Goal: Information Seeking & Learning: Learn about a topic

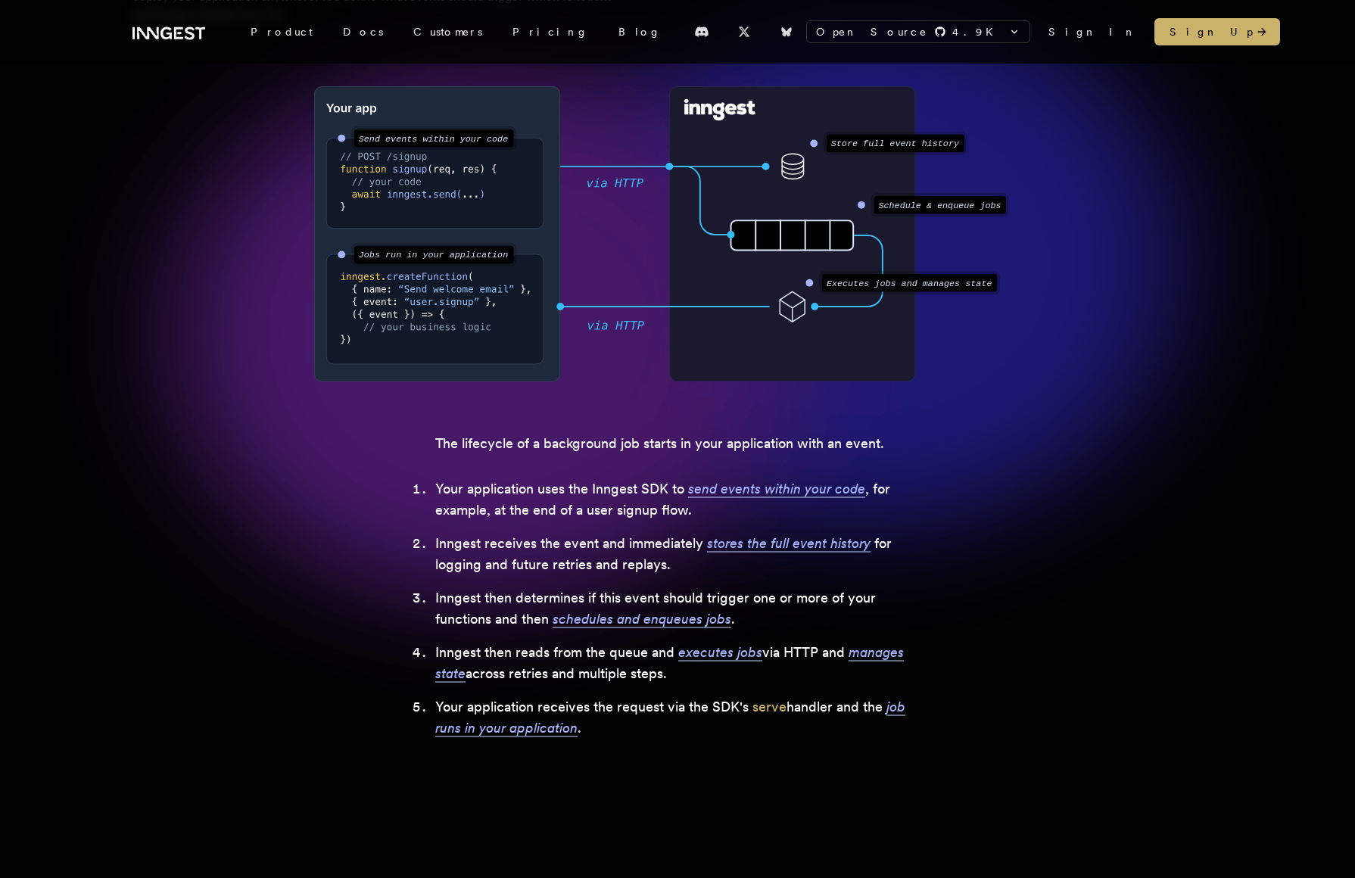
scroll to position [288, 0]
click at [481, 495] on li "Your application uses the Inngest SDK to send events within your code , for exa…" at bounding box center [677, 501] width 484 height 42
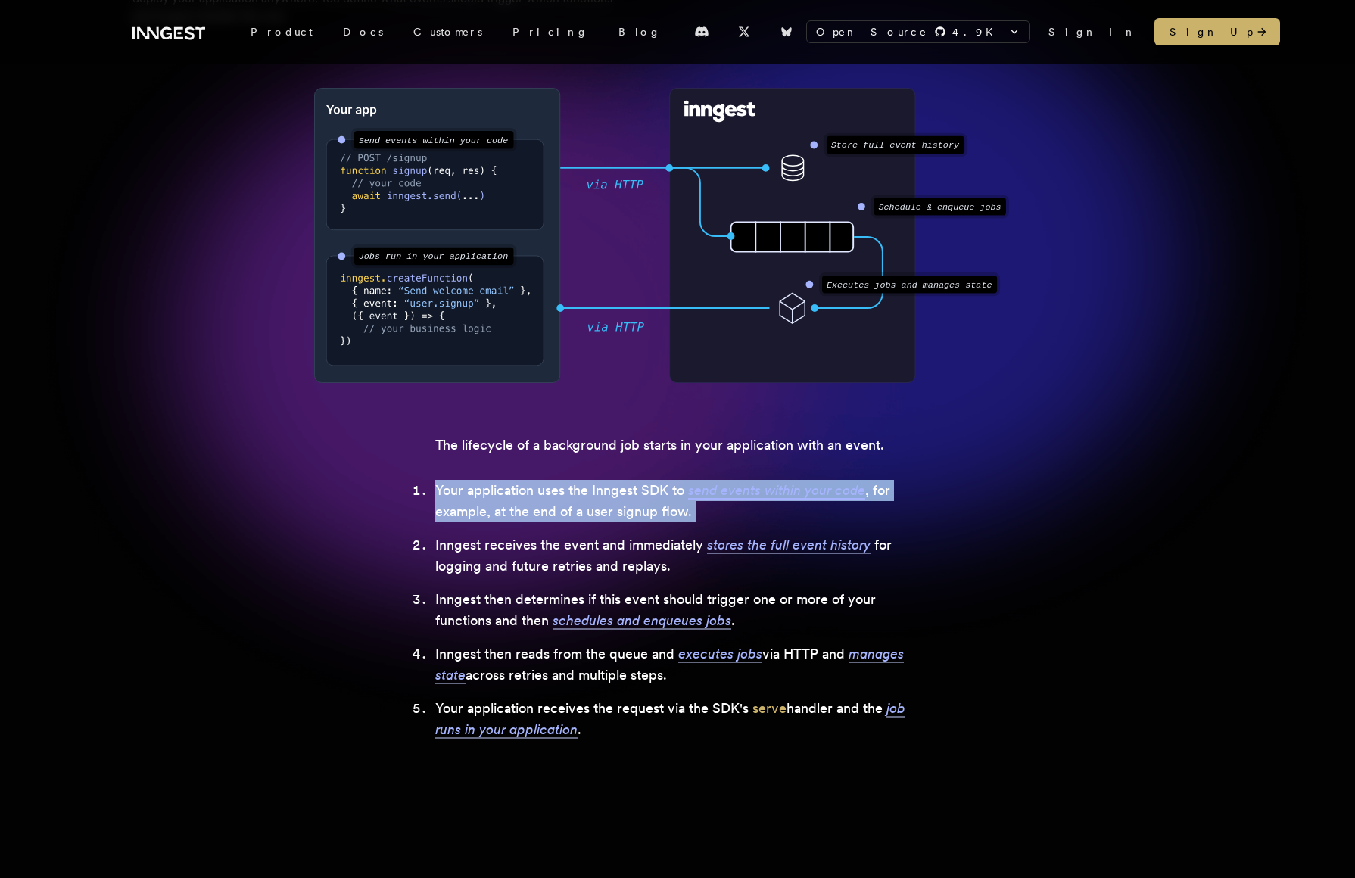
click at [502, 500] on li "Your application uses the Inngest SDK to send events within your code , for exa…" at bounding box center [677, 501] width 484 height 42
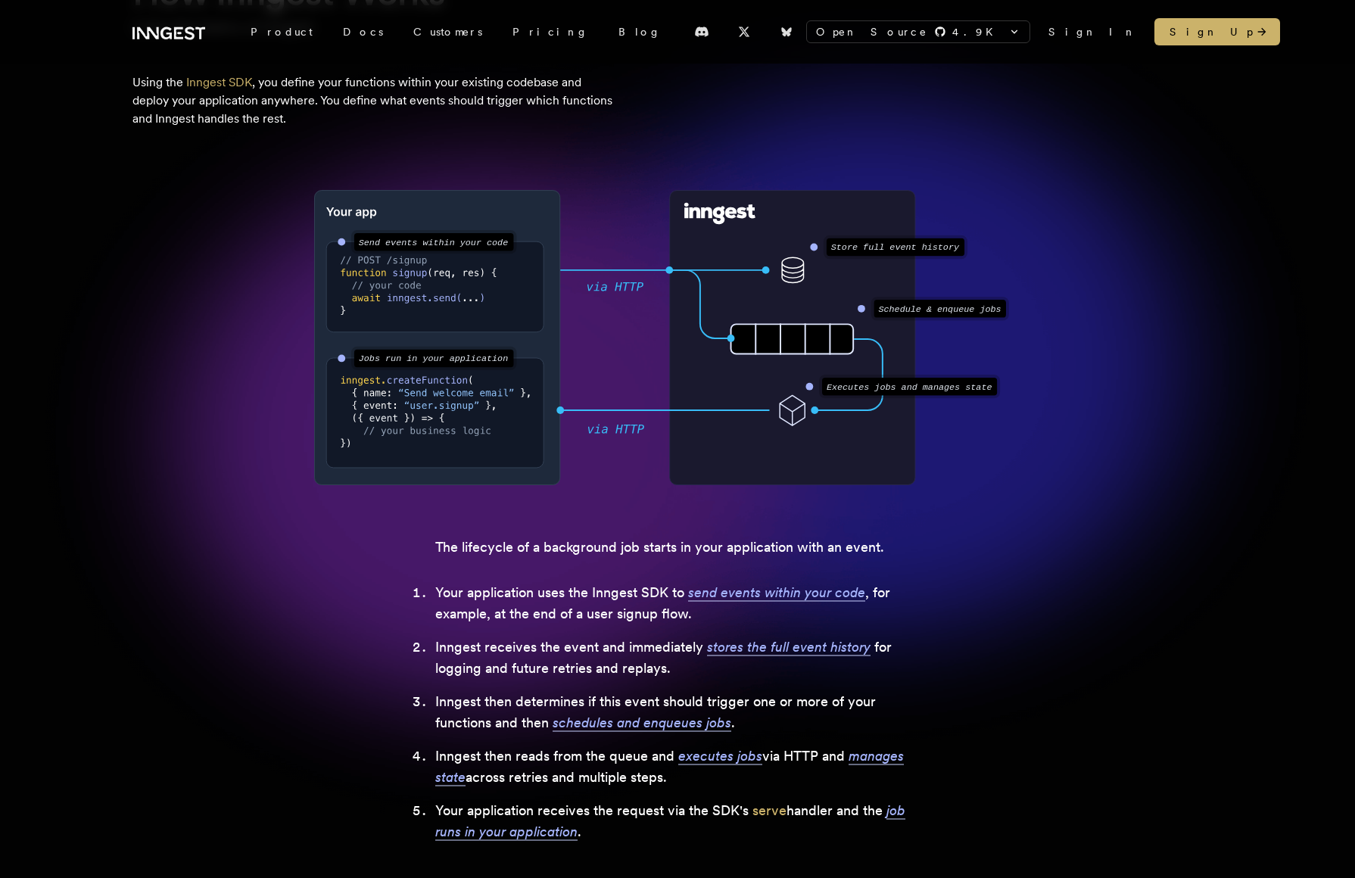
scroll to position [145, 0]
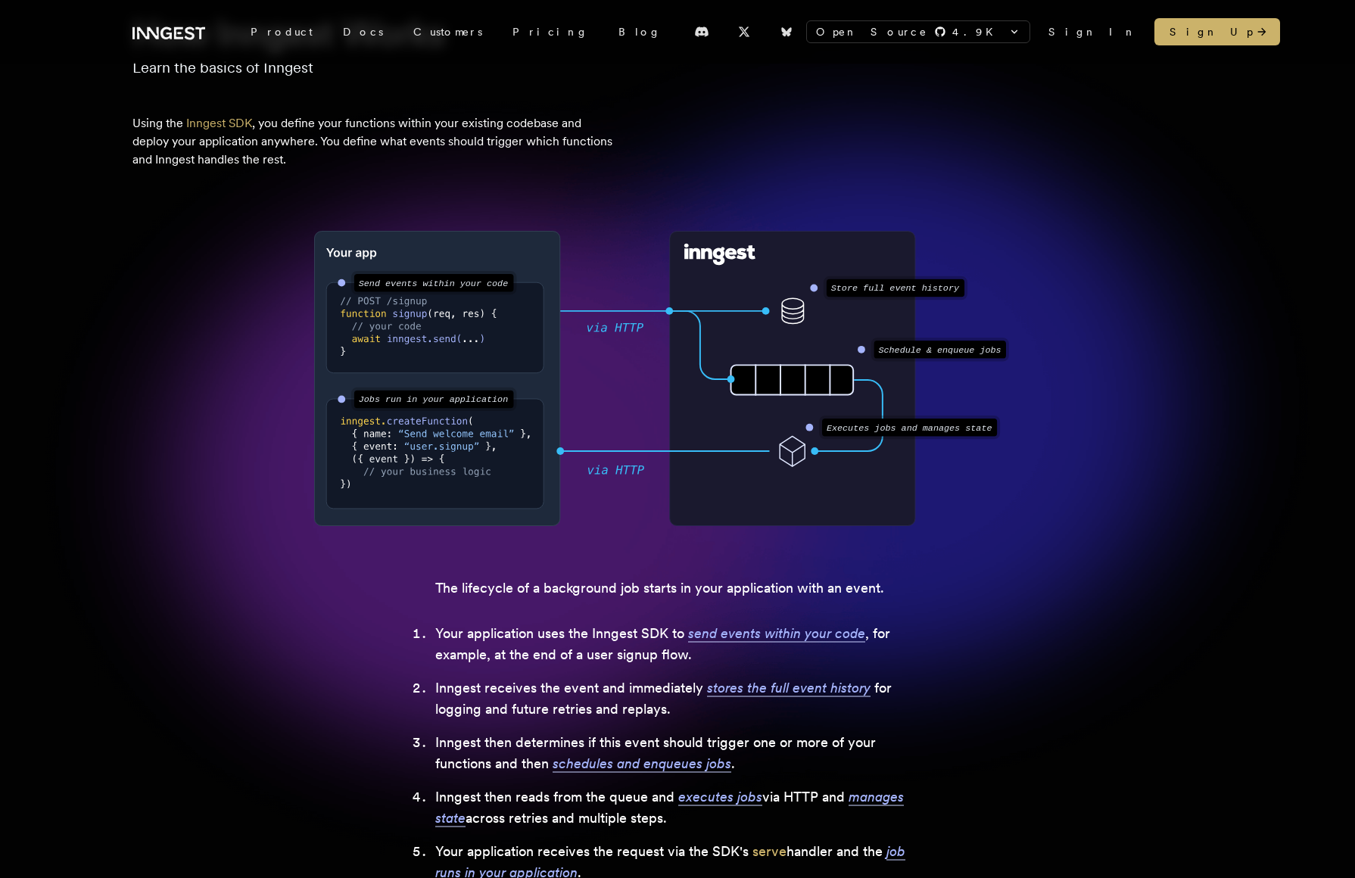
click at [505, 635] on li "Your application uses the Inngest SDK to send events within your code , for exa…" at bounding box center [677, 644] width 484 height 42
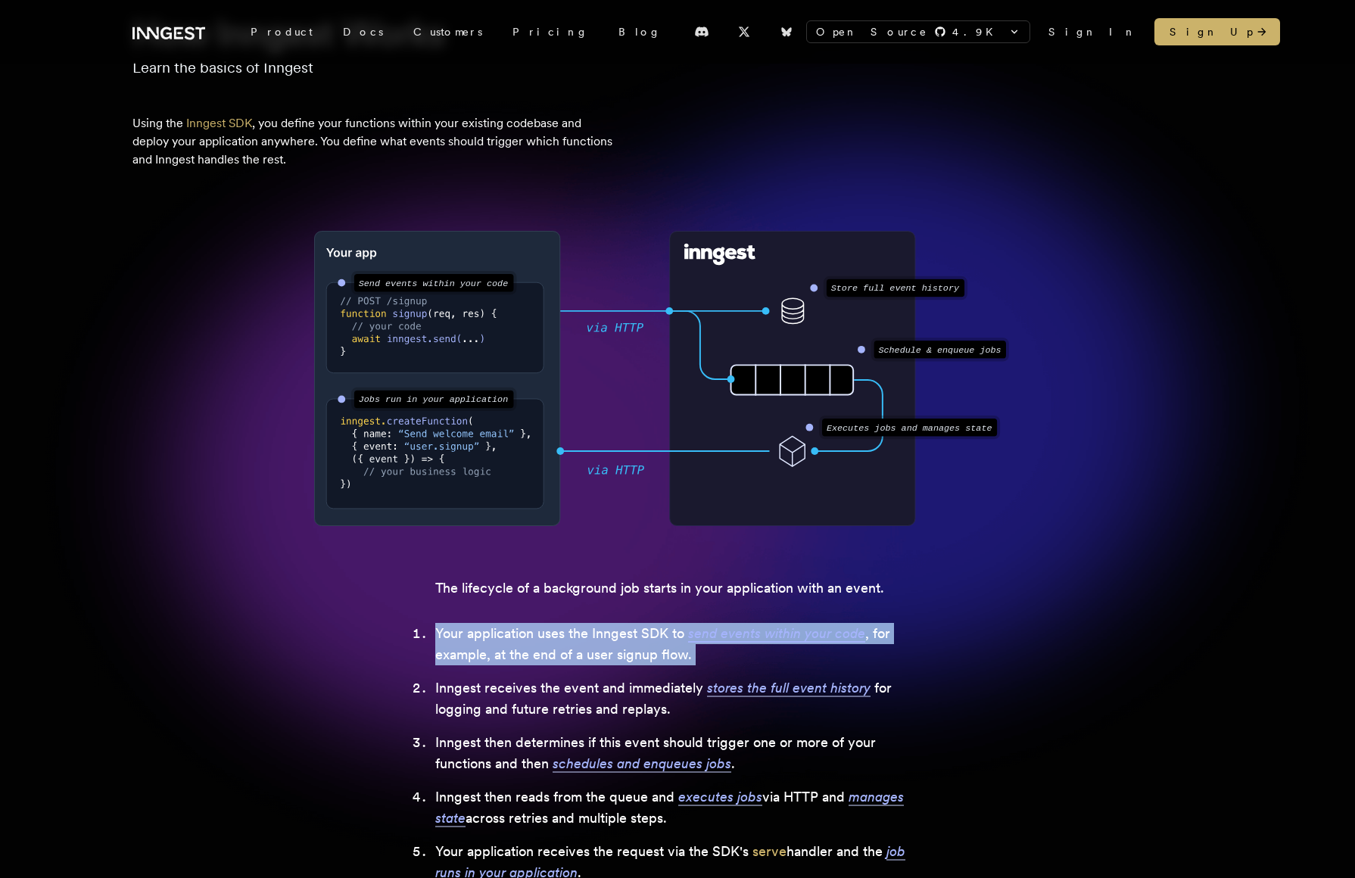
click at [523, 636] on li "Your application uses the Inngest SDK to send events within your code , for exa…" at bounding box center [677, 644] width 484 height 42
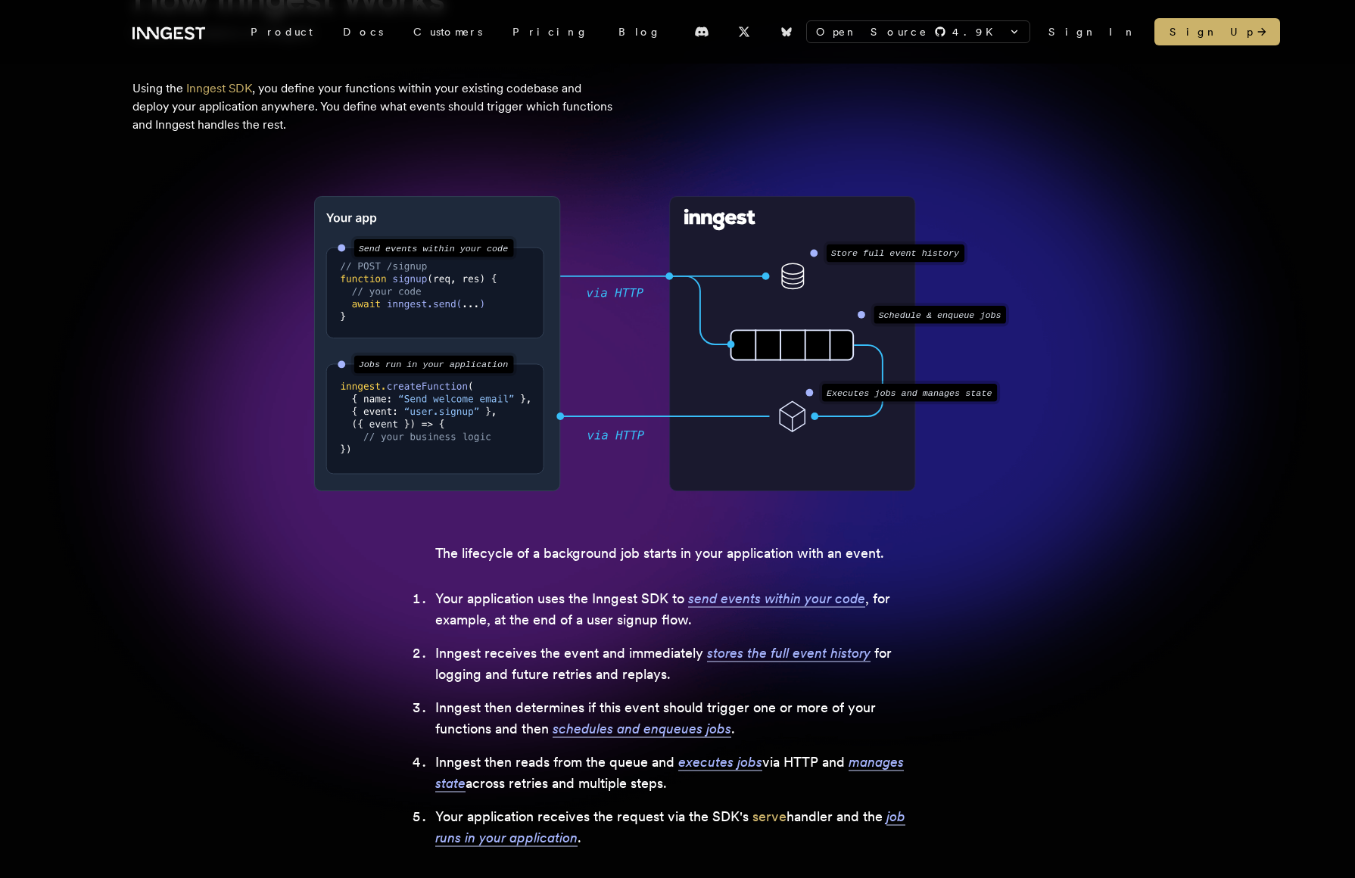
scroll to position [185, 0]
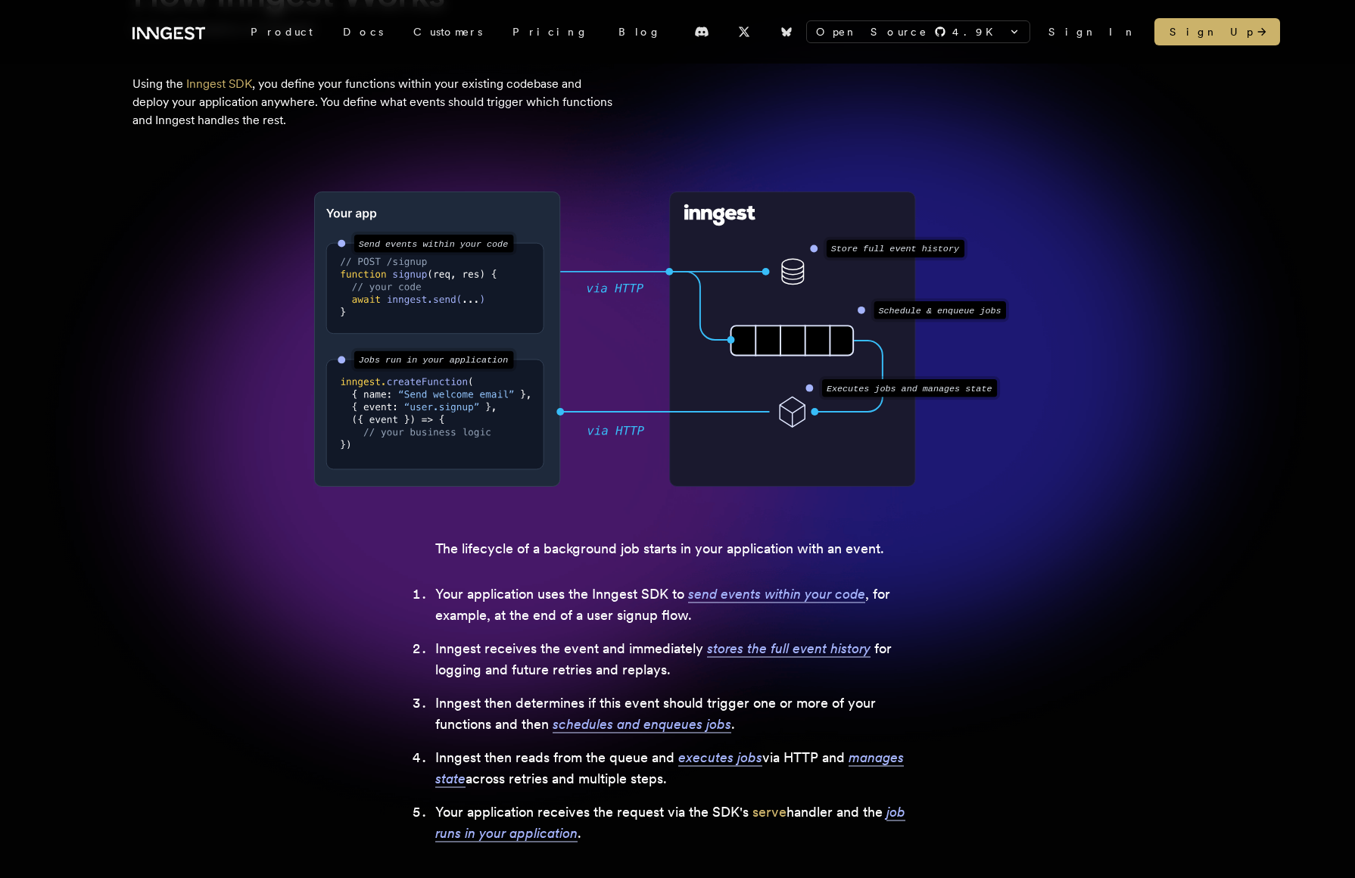
click at [545, 622] on li "Your application uses the Inngest SDK to send events within your code , for exa…" at bounding box center [677, 605] width 484 height 42
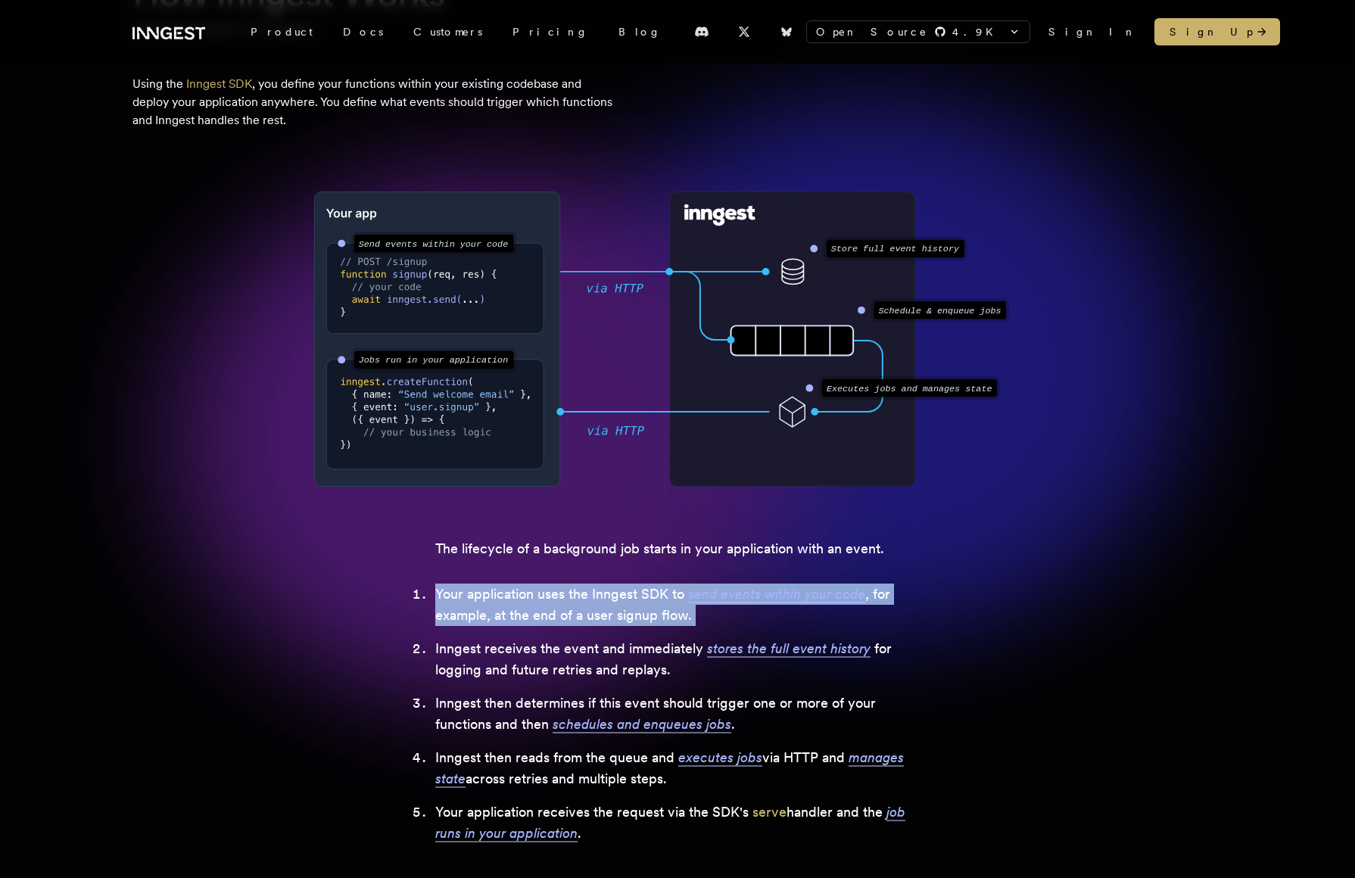
click at [550, 634] on ol "Your application uses the Inngest SDK to send events within your code , for exa…" at bounding box center [677, 714] width 484 height 260
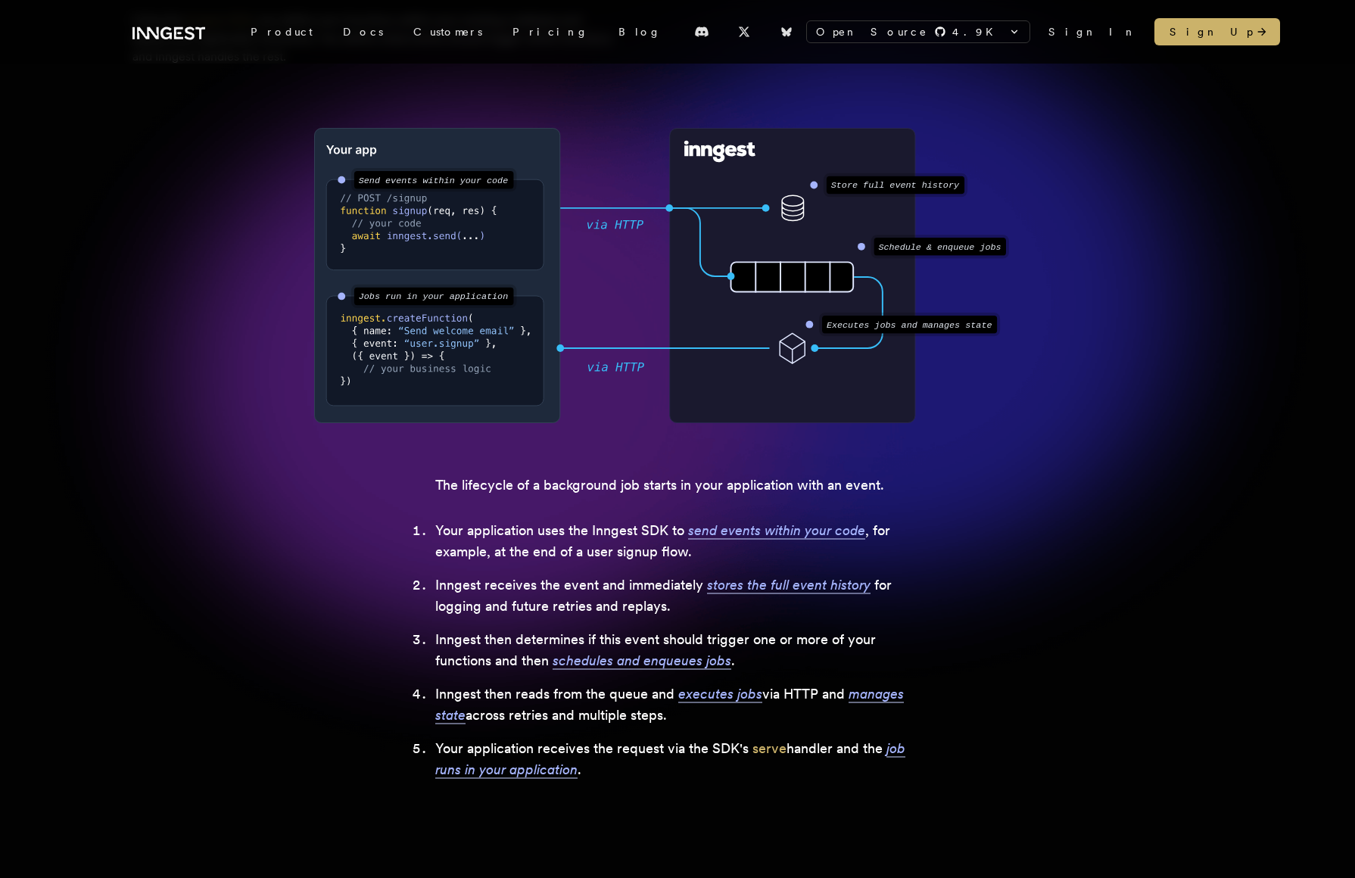
scroll to position [246, 0]
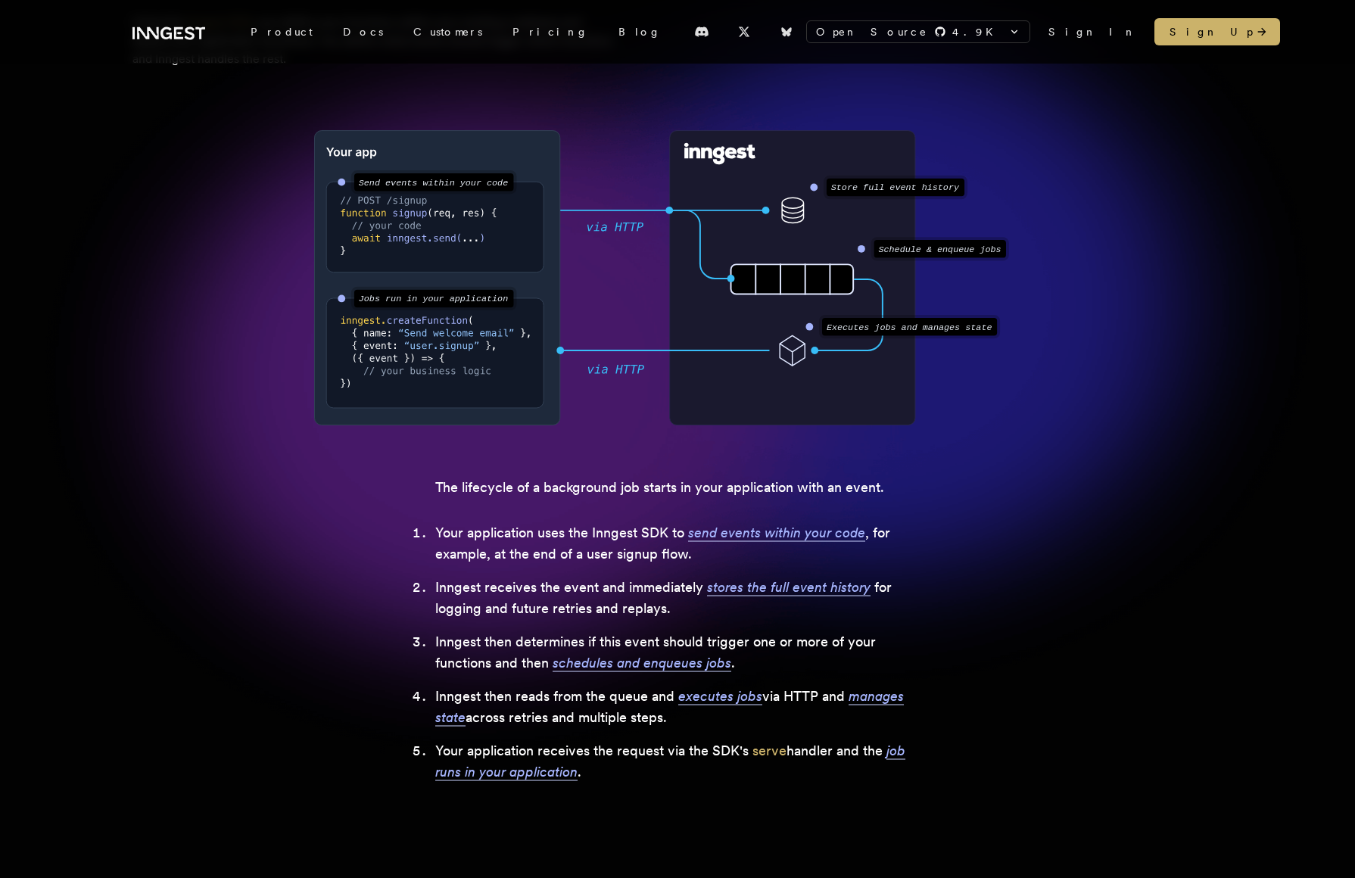
click at [555, 533] on li "Your application uses the Inngest SDK to send events within your code , for exa…" at bounding box center [677, 543] width 484 height 42
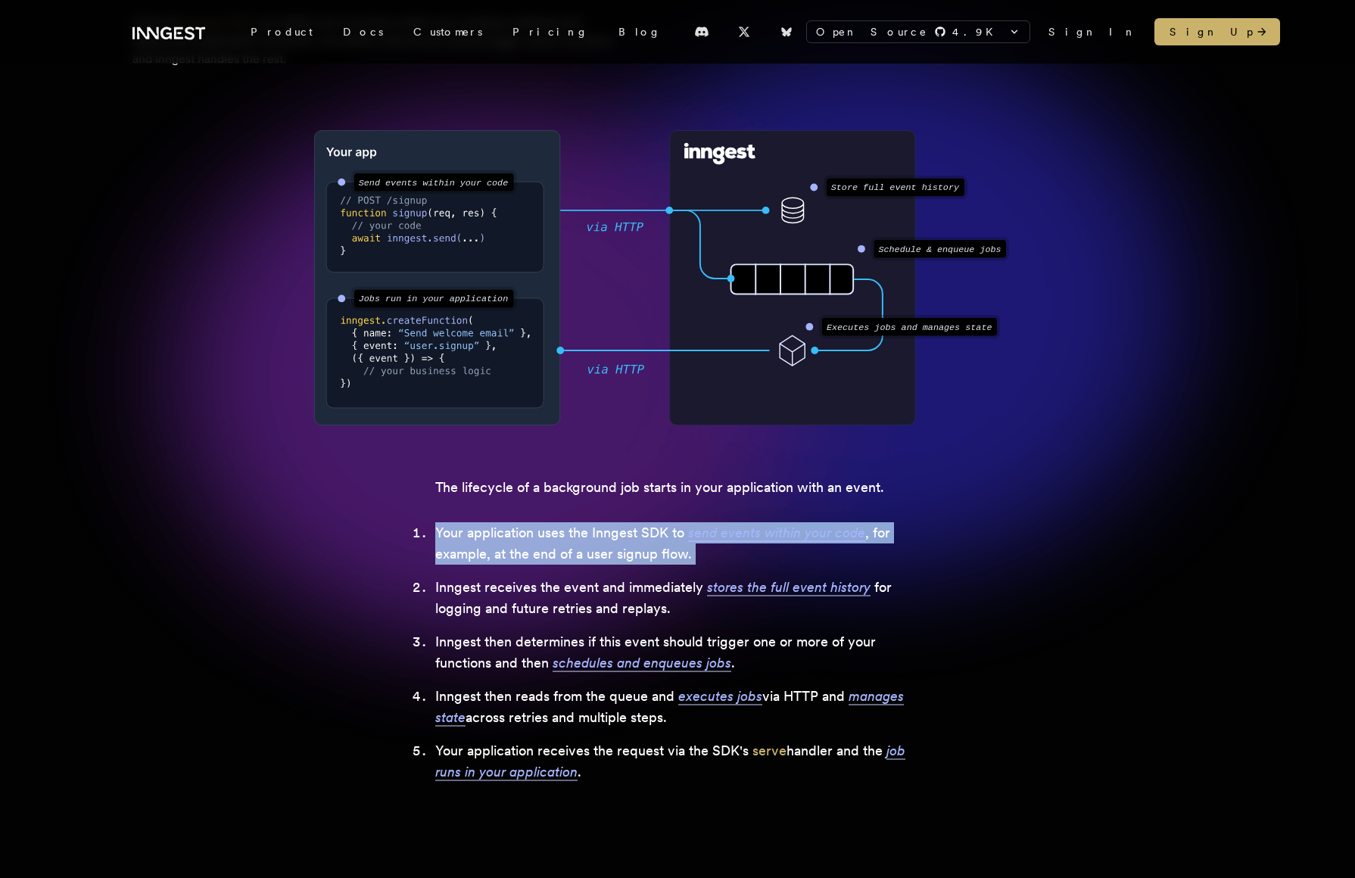
click at [555, 533] on li "Your application uses the Inngest SDK to send events within your code , for exa…" at bounding box center [677, 543] width 484 height 42
click at [568, 539] on li "Your application uses the Inngest SDK to send events within your code , for exa…" at bounding box center [677, 543] width 484 height 42
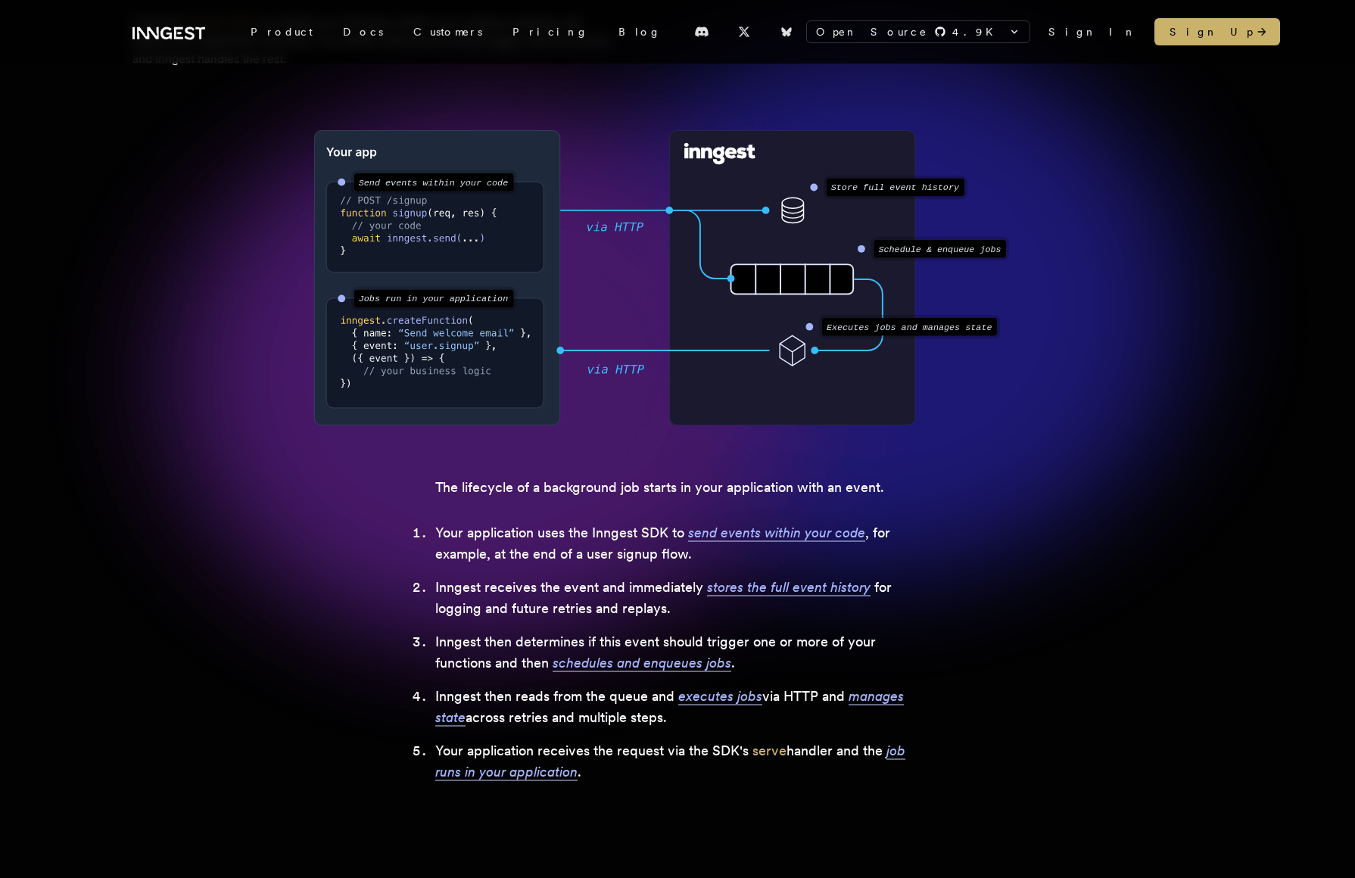
click at [568, 539] on li "Your application uses the Inngest SDK to send events within your code , for exa…" at bounding box center [677, 543] width 484 height 42
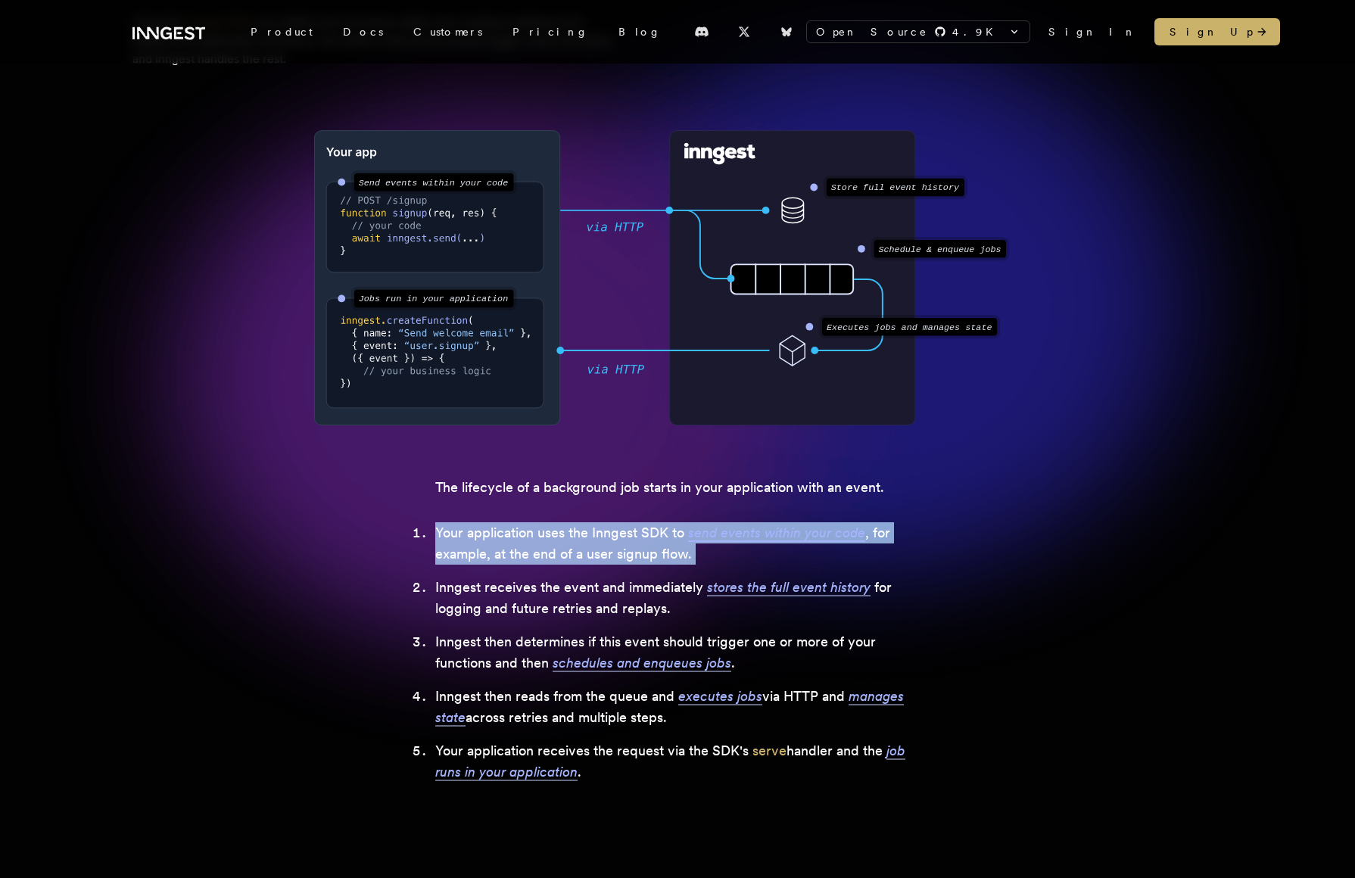
click at [586, 547] on li "Your application uses the Inngest SDK to send events within your code , for exa…" at bounding box center [677, 543] width 484 height 42
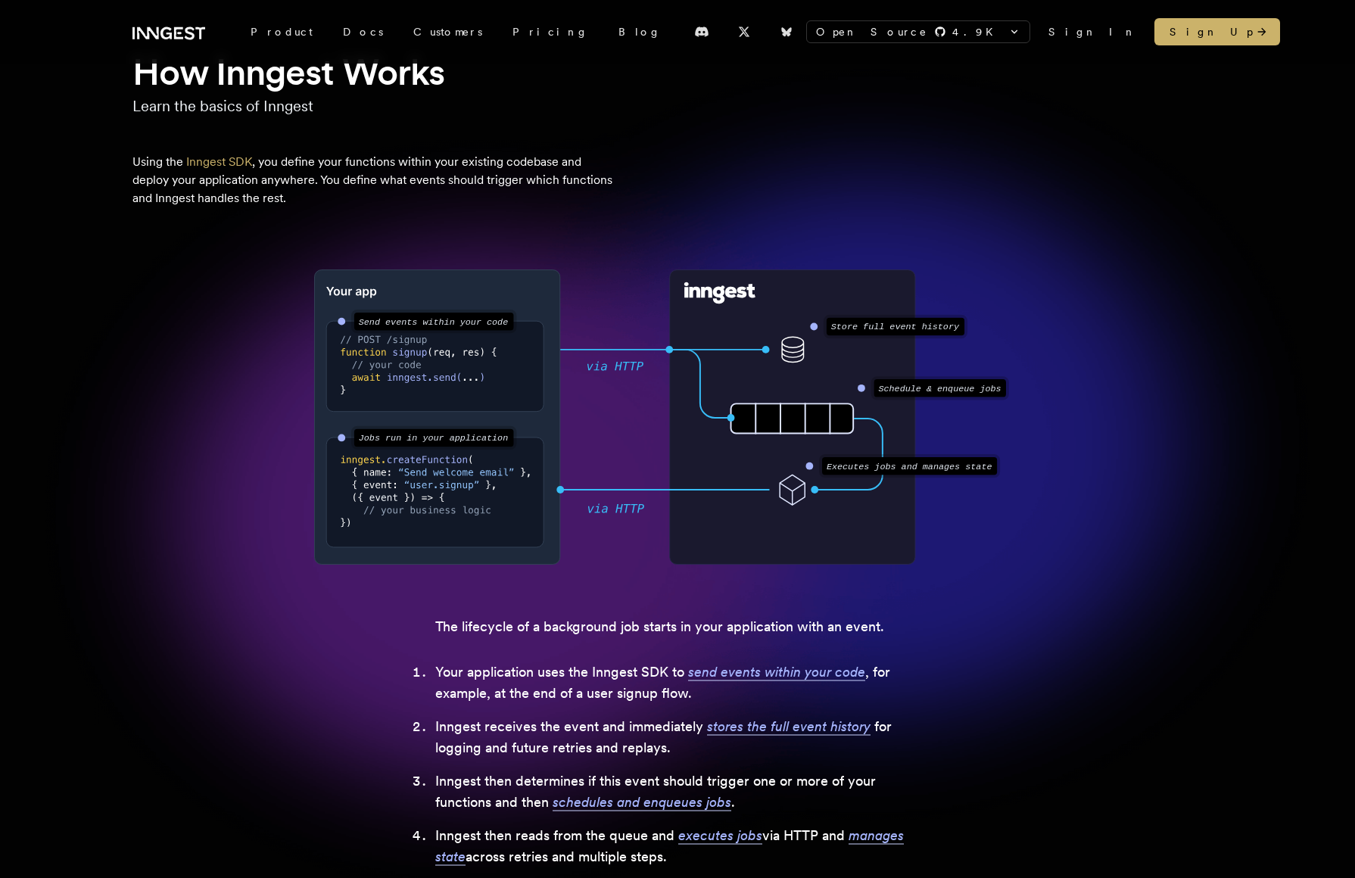
scroll to position [0, 0]
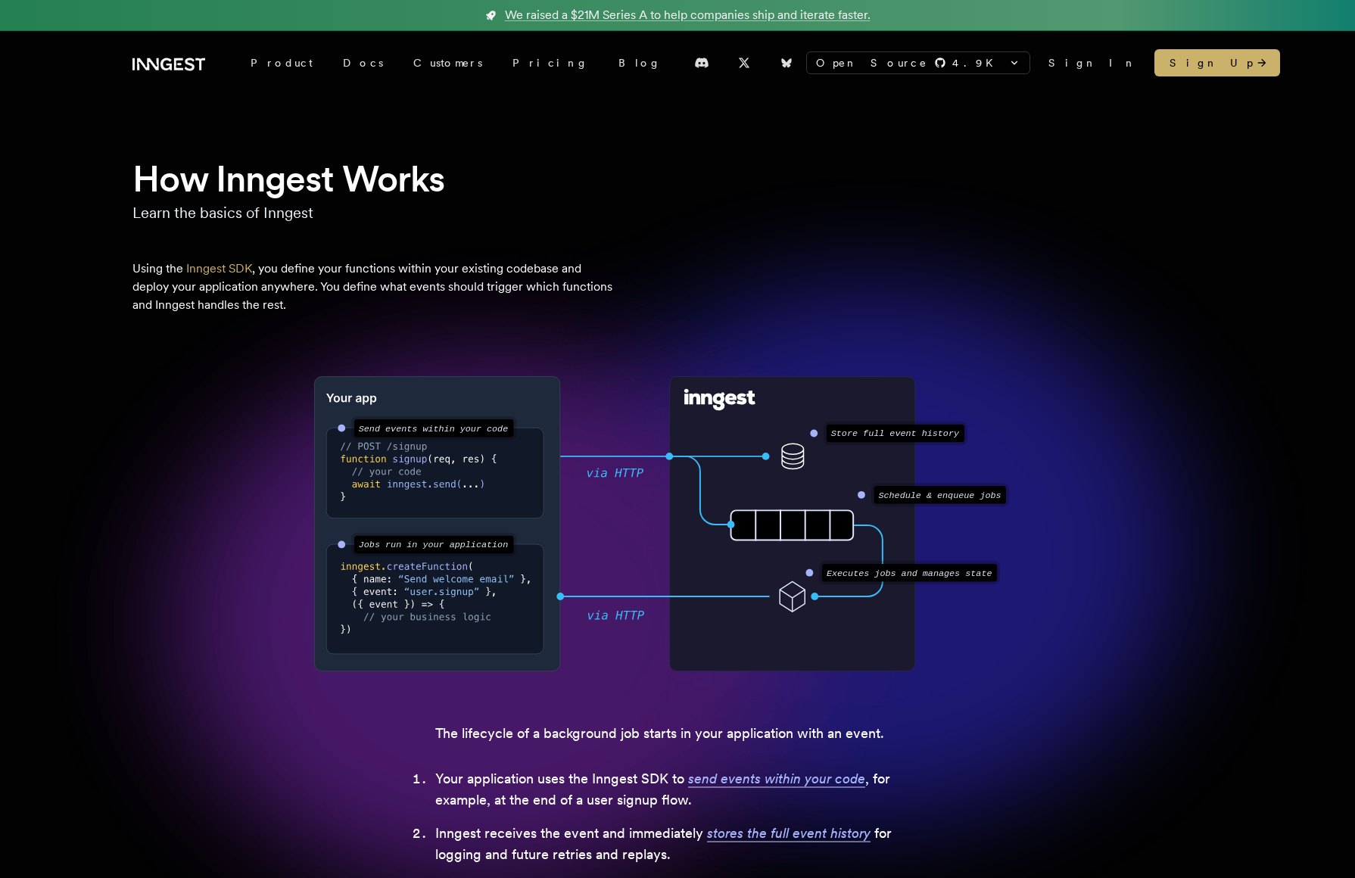
click at [164, 64] on icon at bounding box center [168, 64] width 73 height 18
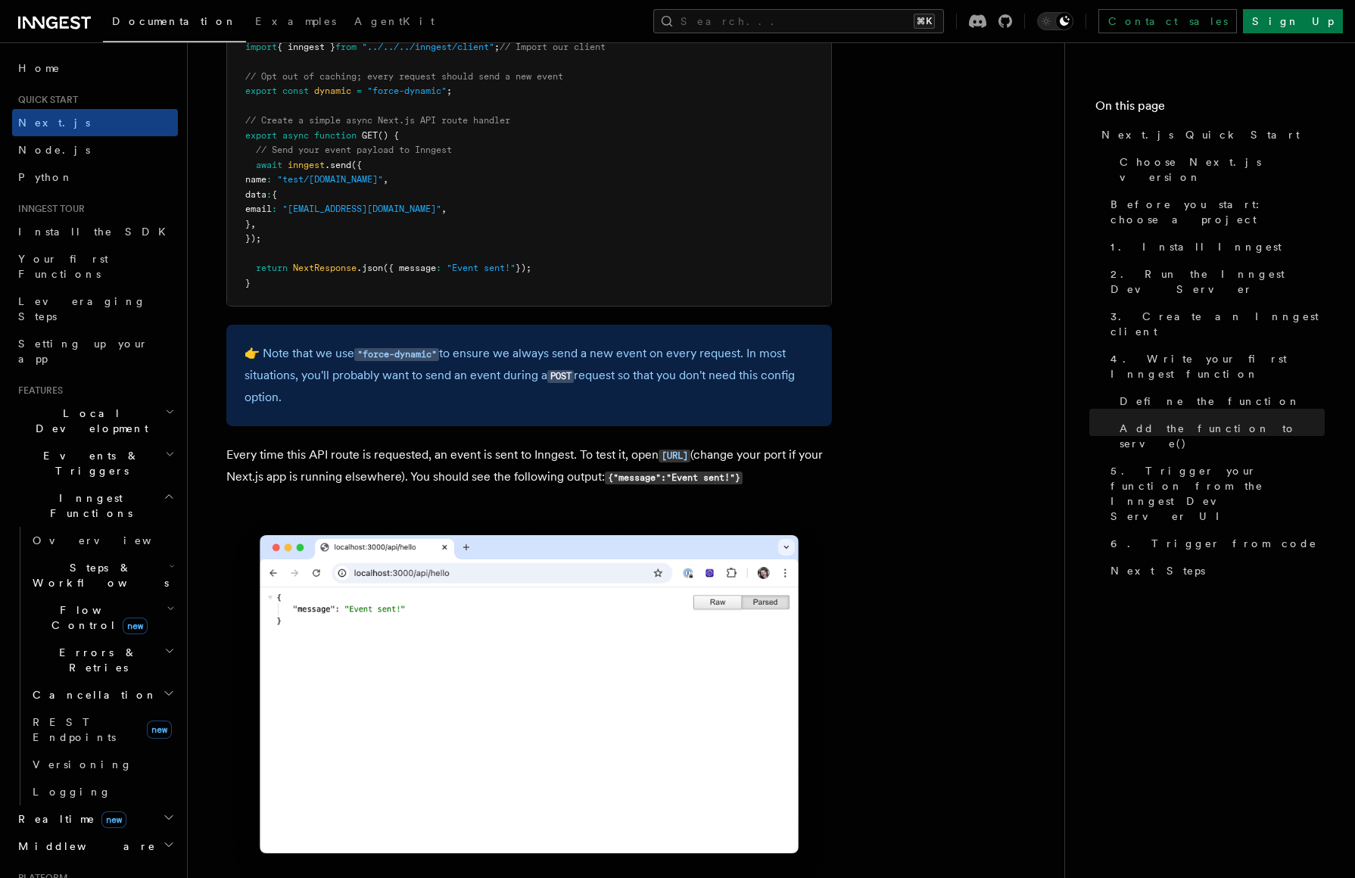
scroll to position [8551, 0]
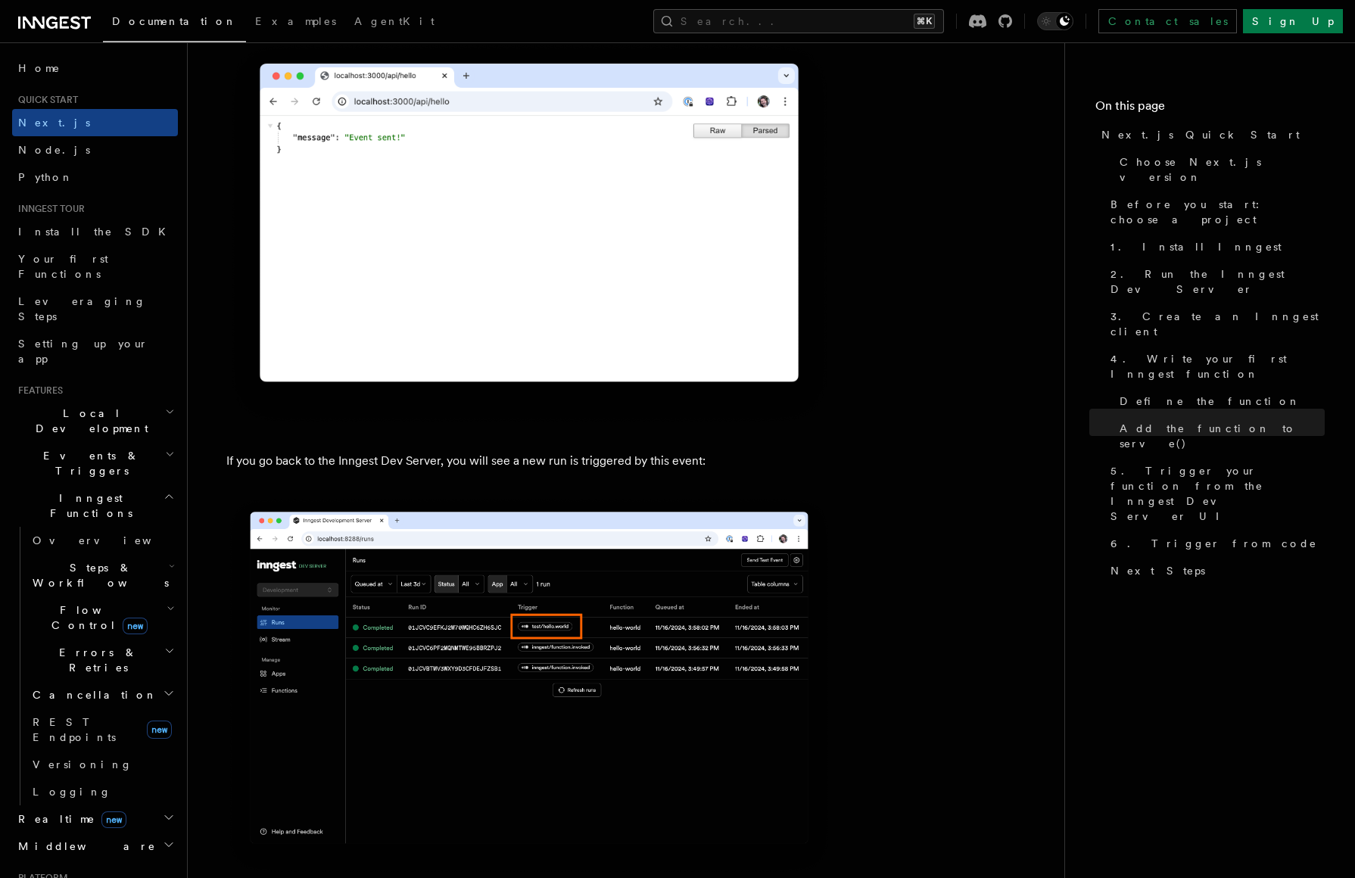
click at [124, 805] on h2 "Realtime new" at bounding box center [95, 818] width 166 height 27
click at [70, 840] on span "Overview" at bounding box center [111, 846] width 156 height 12
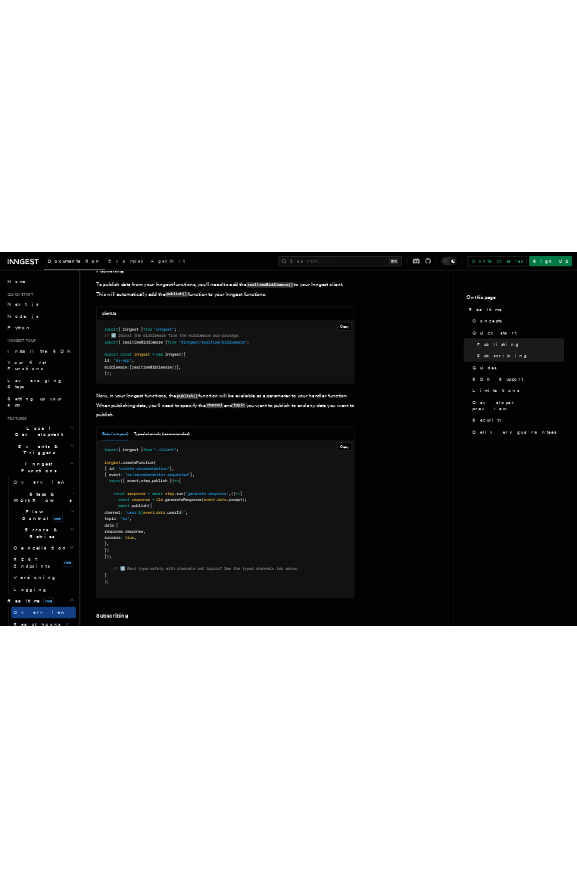
scroll to position [1434, 0]
